Goal: Book appointment/travel/reservation

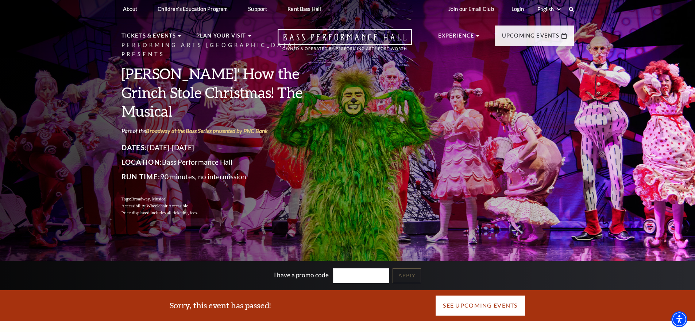
click at [476, 302] on link "See Upcoming Events" at bounding box center [480, 305] width 90 height 20
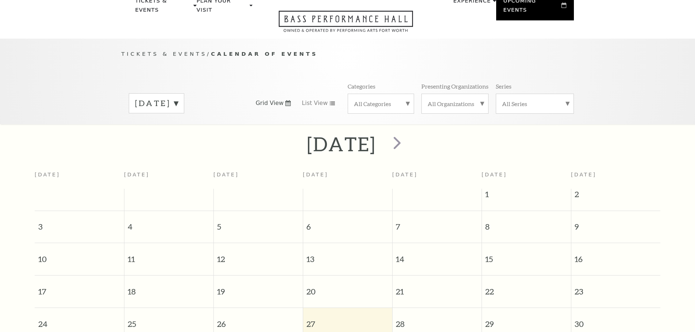
scroll to position [65, 0]
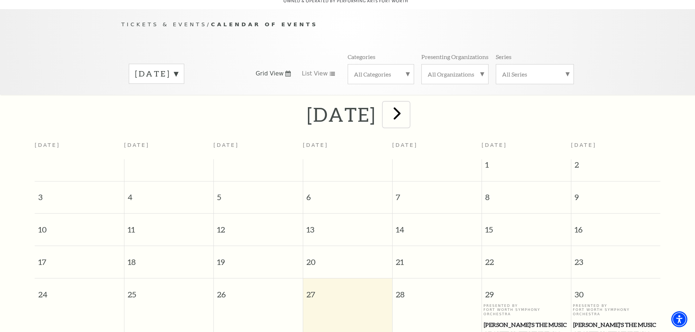
click at [407, 108] on span "next" at bounding box center [396, 113] width 21 height 21
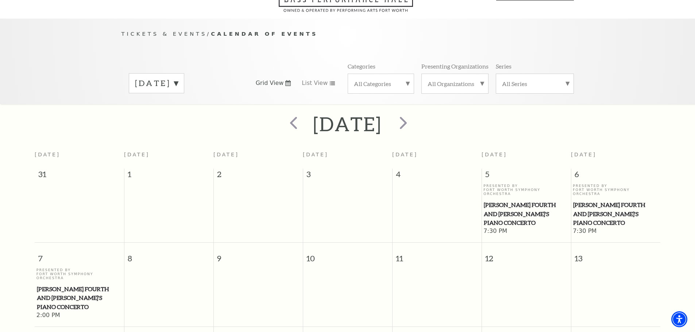
scroll to position [28, 0]
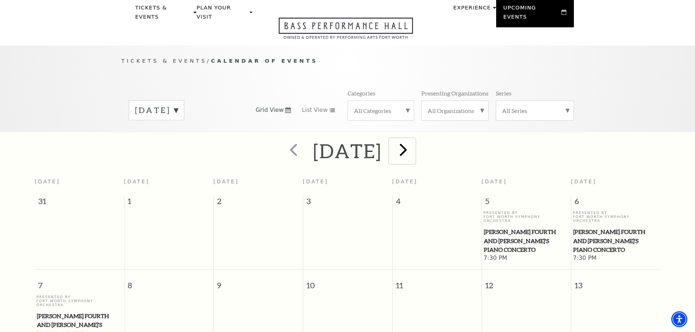
click at [413, 144] on span "next" at bounding box center [403, 149] width 21 height 21
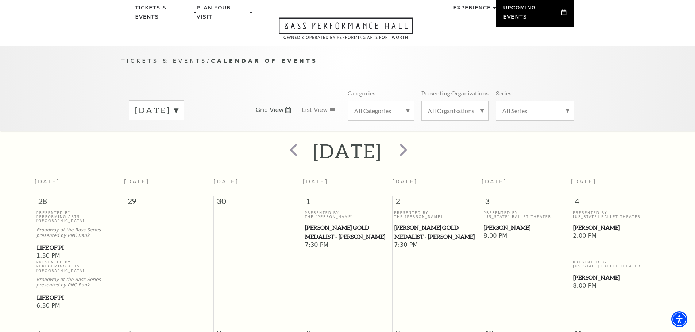
scroll to position [0, 0]
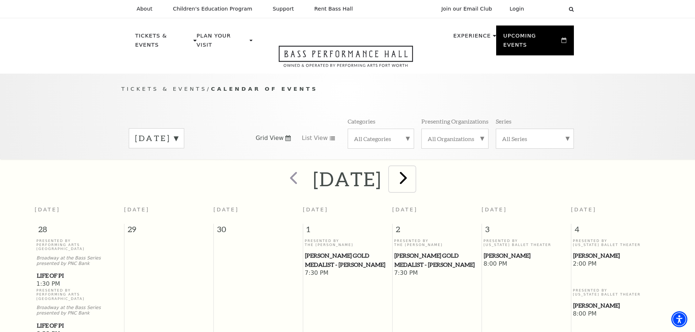
click at [413, 171] on span "next" at bounding box center [403, 177] width 21 height 21
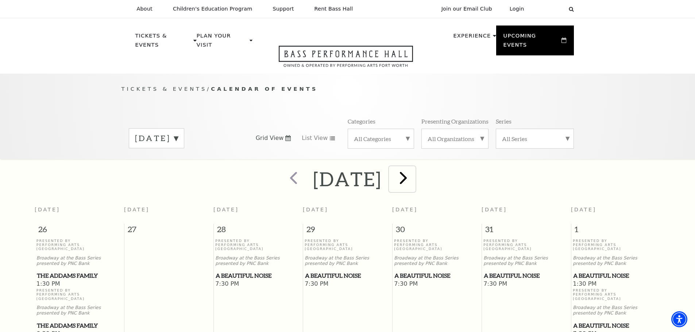
click at [413, 169] on span "next" at bounding box center [403, 177] width 21 height 21
